Goal: Task Accomplishment & Management: Manage account settings

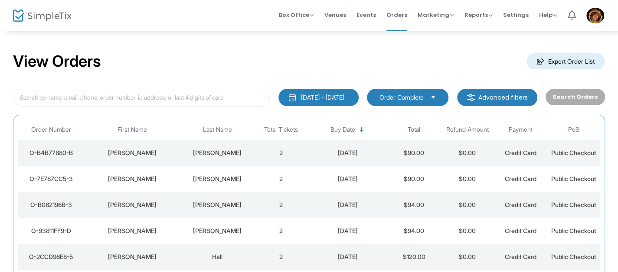
click at [293, 72] on div "View Orders Export Order List" at bounding box center [309, 61] width 592 height 37
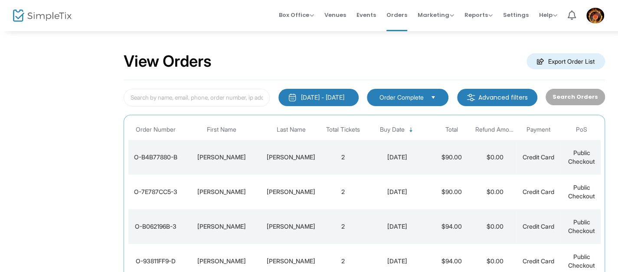
click at [285, 60] on div "View Orders Export Order List" at bounding box center [364, 61] width 481 height 37
